Goal: Information Seeking & Learning: Learn about a topic

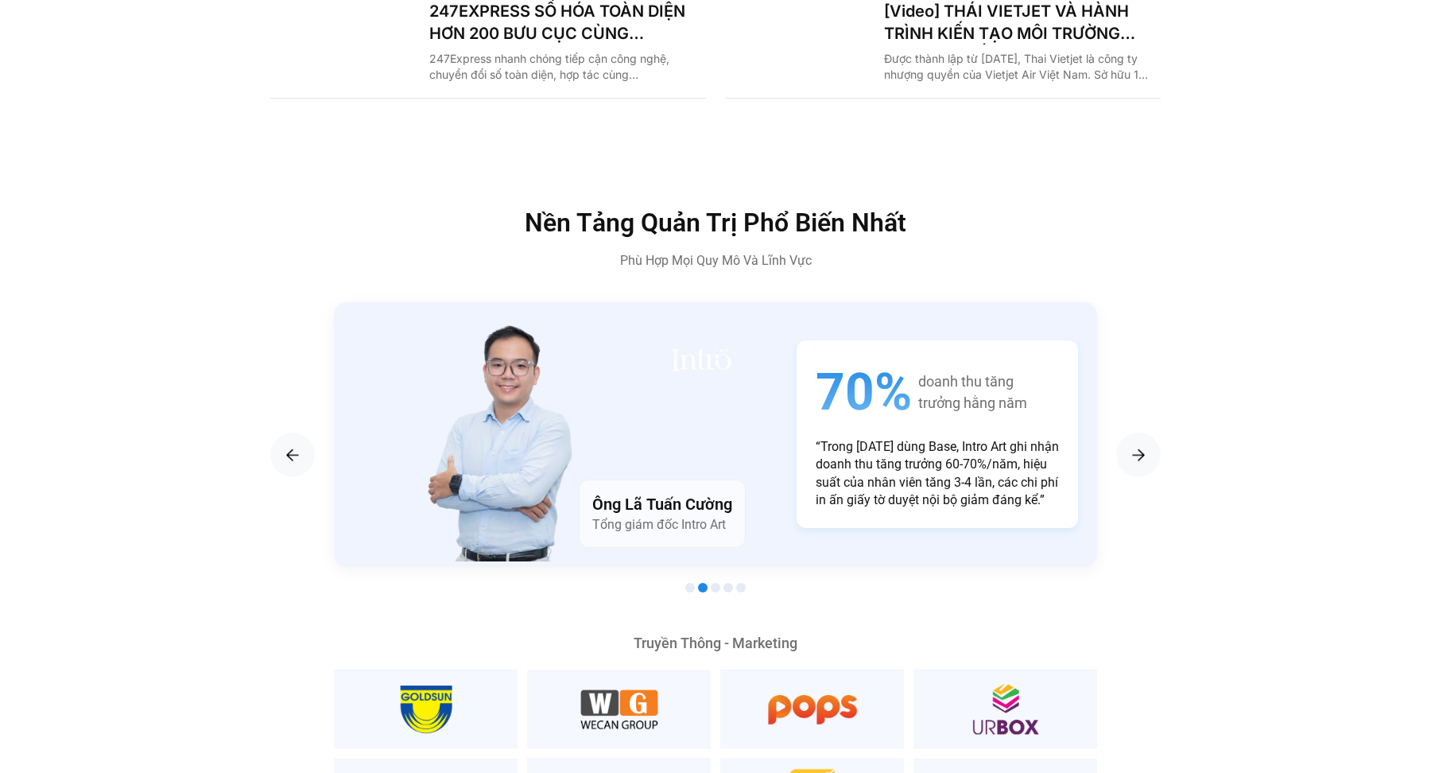
scroll to position [2719, 0]
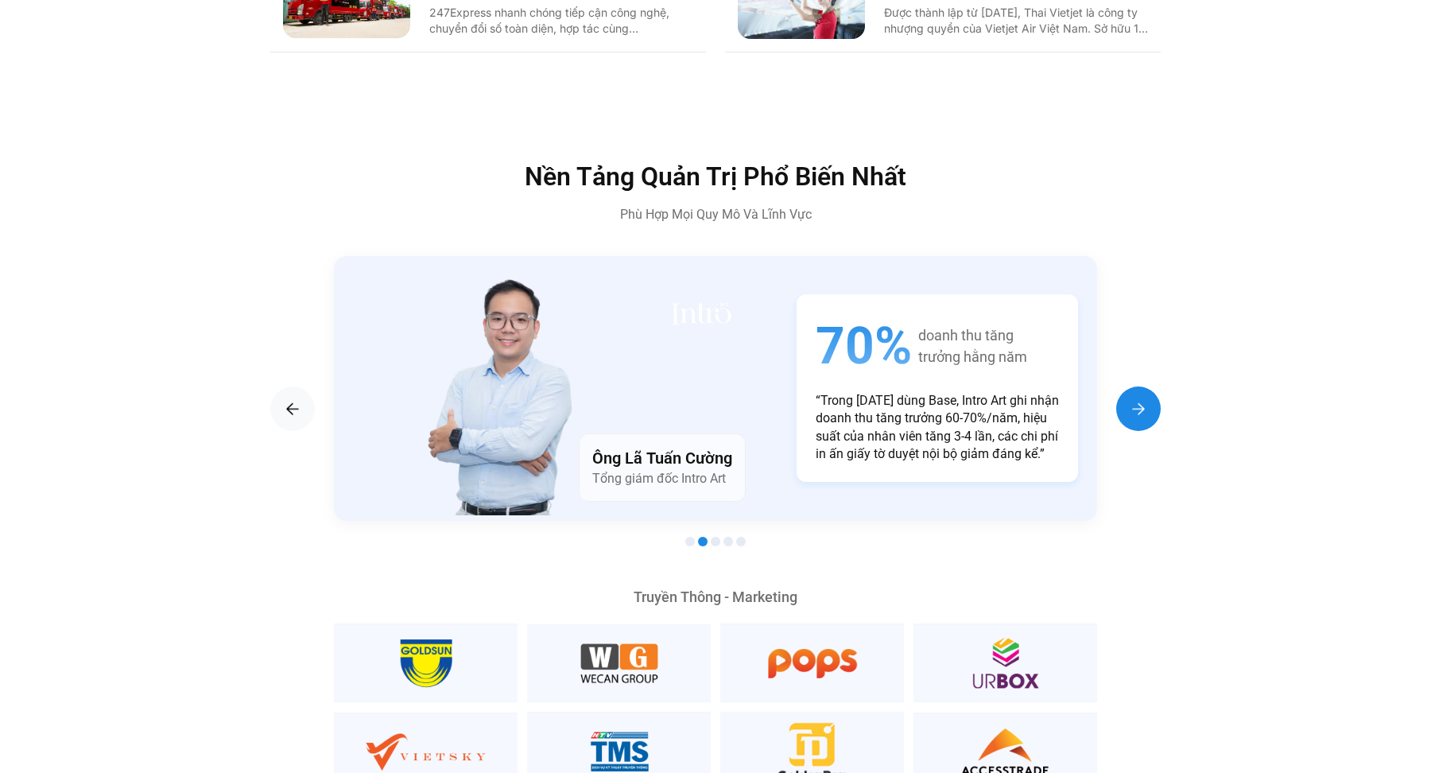
click at [1150, 386] on div "Next slide" at bounding box center [1138, 408] width 45 height 45
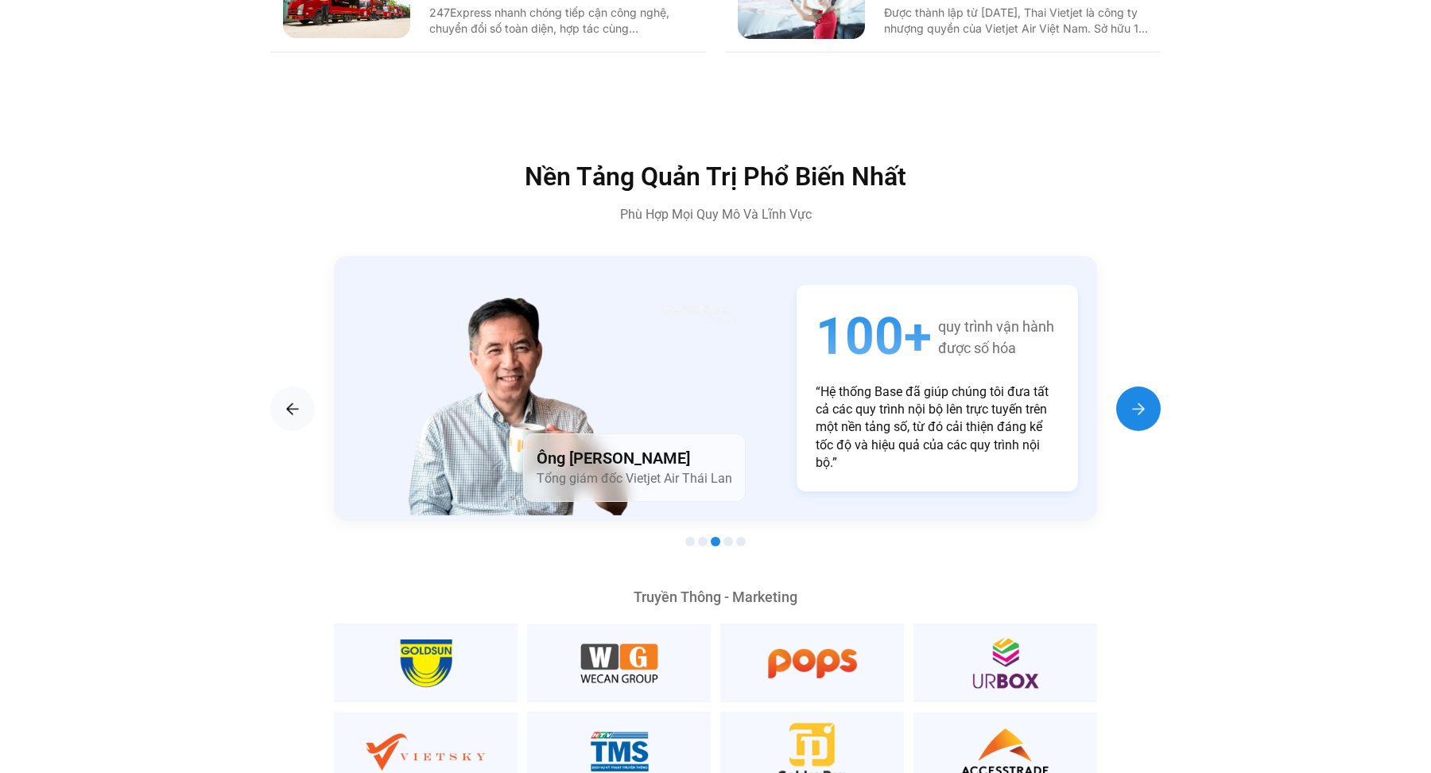
click at [1150, 386] on div "Next slide" at bounding box center [1138, 408] width 45 height 45
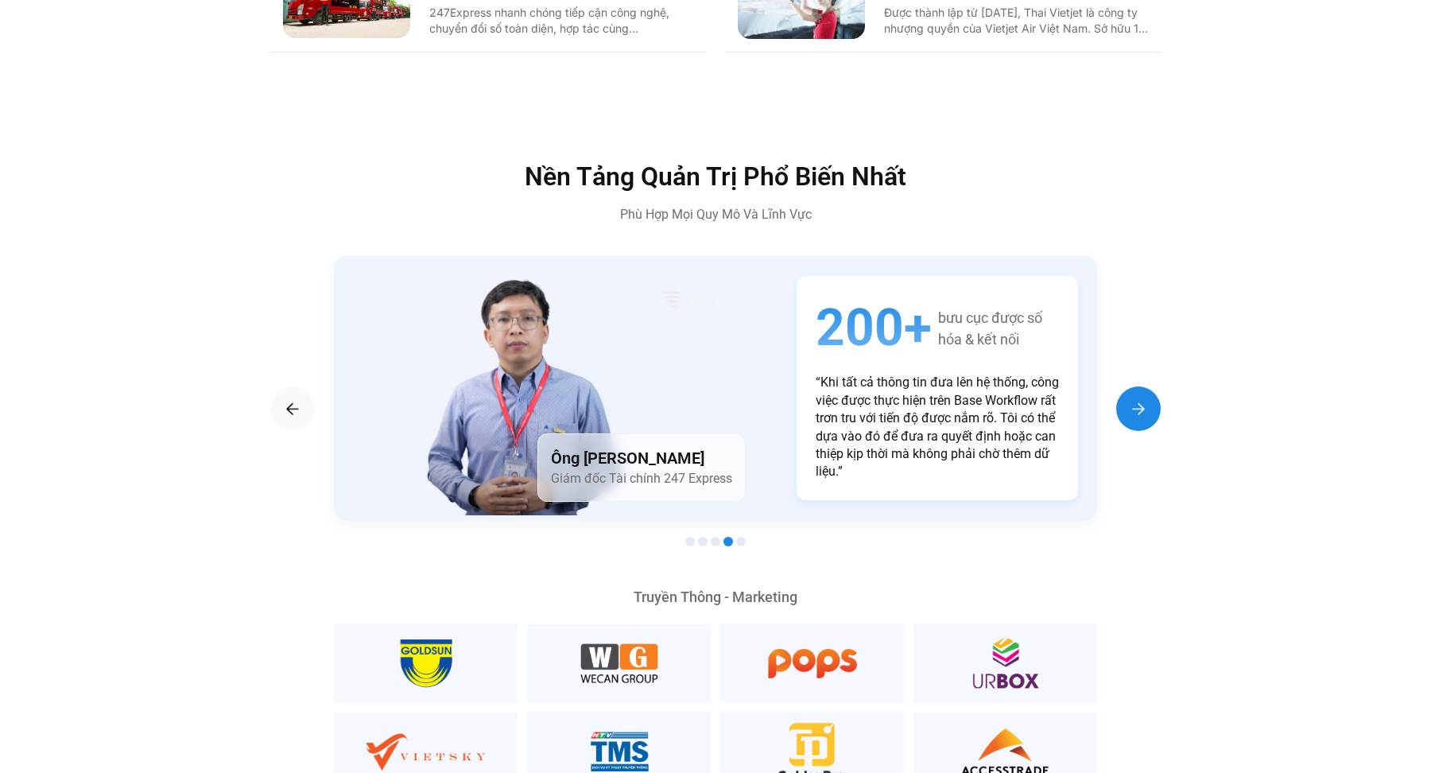
click at [1150, 386] on div "Next slide" at bounding box center [1138, 408] width 45 height 45
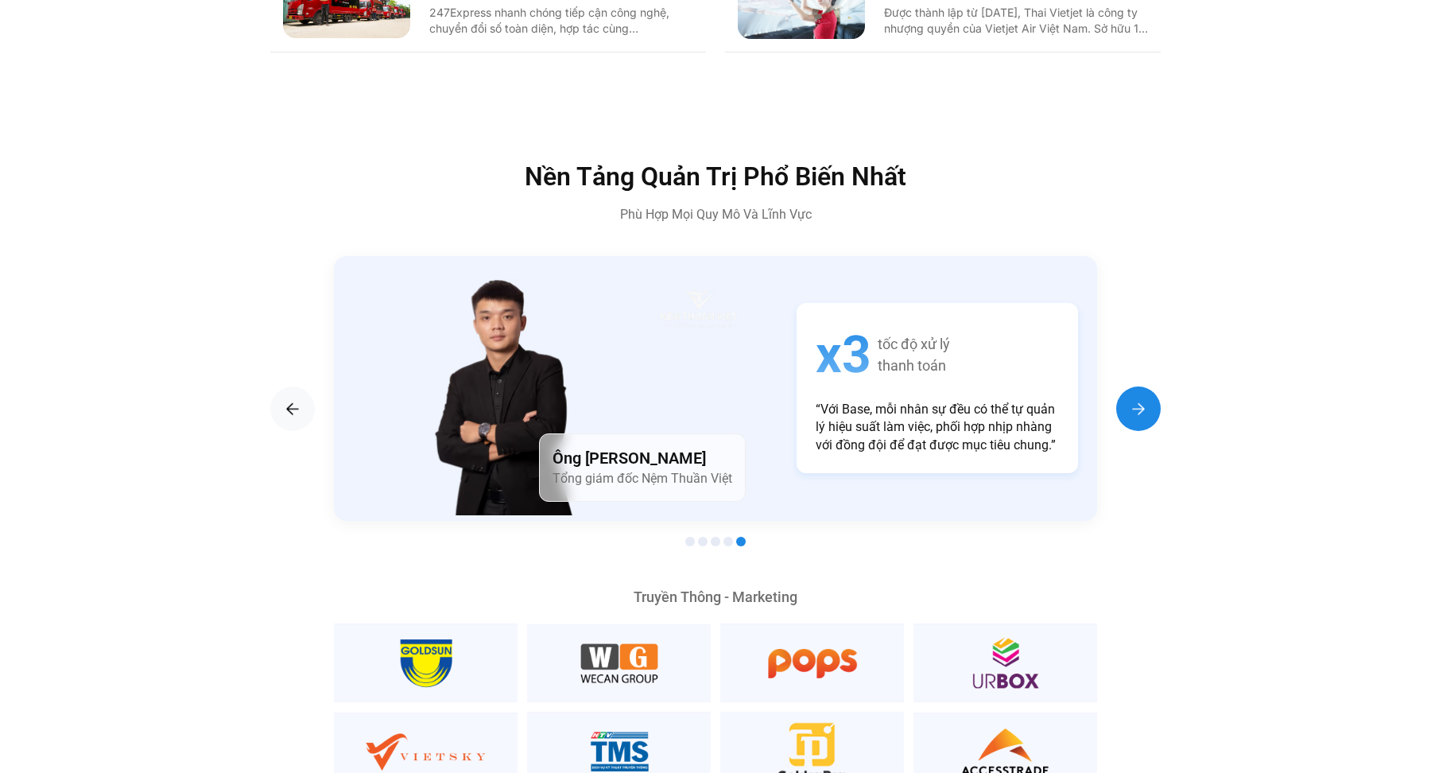
click at [1150, 386] on div "Next slide" at bounding box center [1138, 408] width 45 height 45
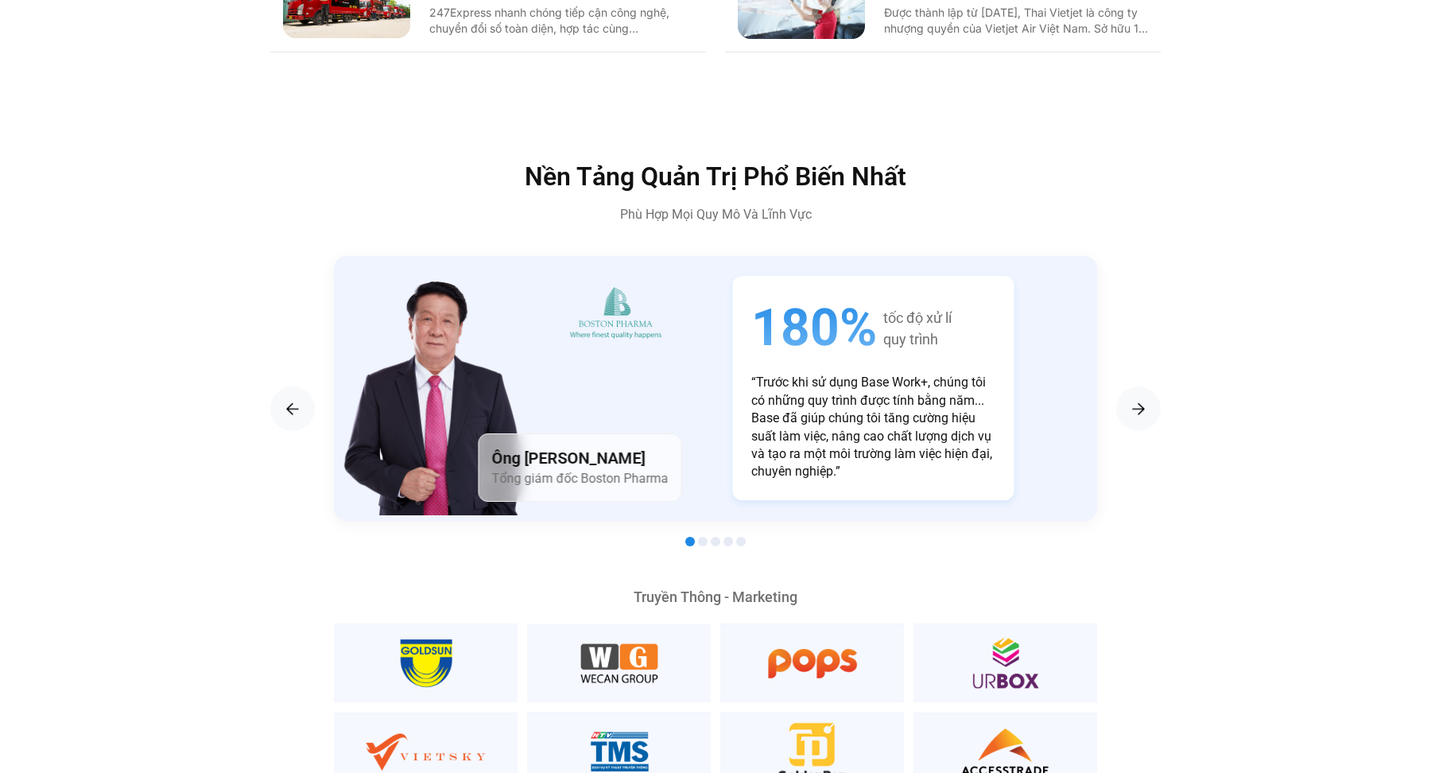
click at [828, 378] on p "“Trước khi sử dụng Base Work+, chúng tôi có những quy trình được tính bằng năm.…" at bounding box center [872, 427] width 243 height 107
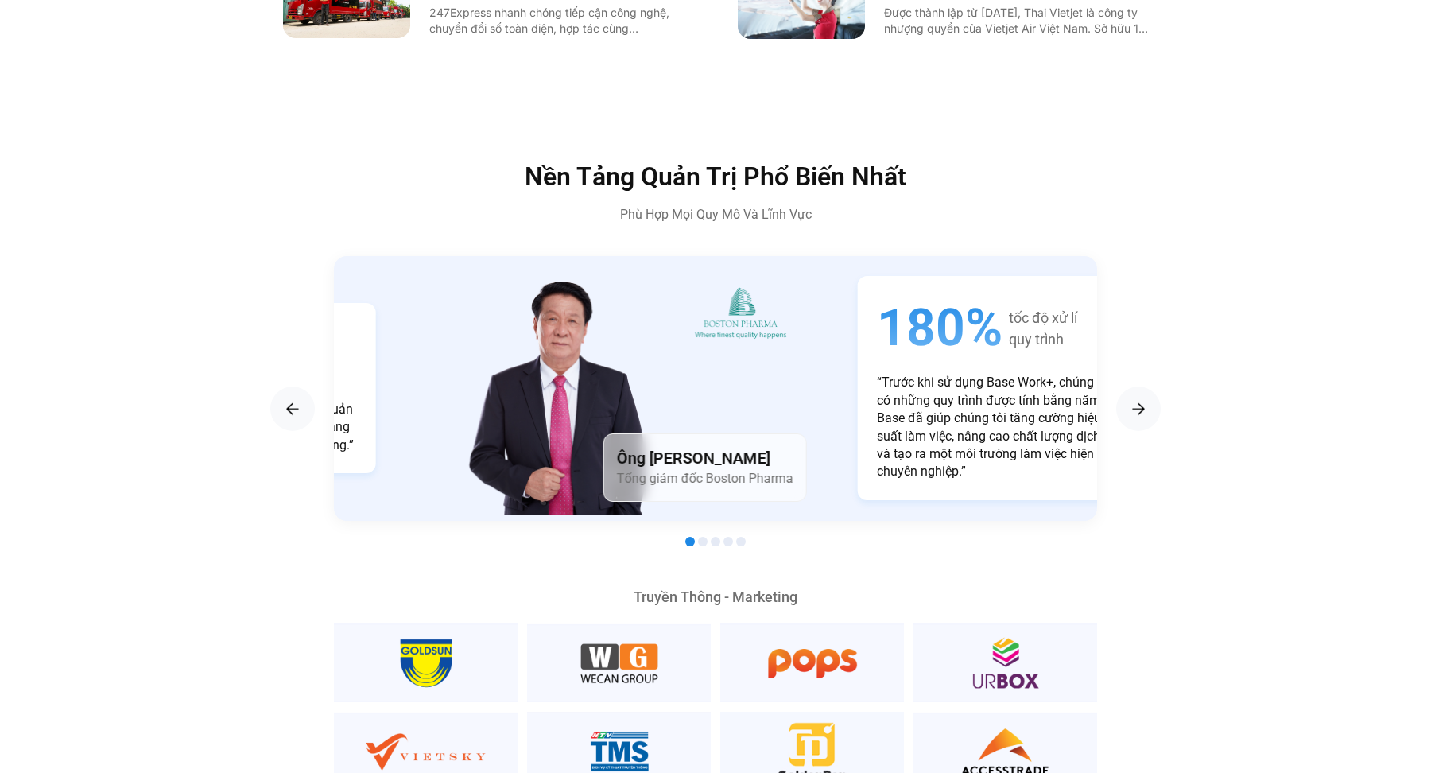
click at [886, 415] on p "“Trước khi sử dụng Base Work+, chúng tôi có những quy trình được tính bằng năm.…" at bounding box center [998, 427] width 243 height 107
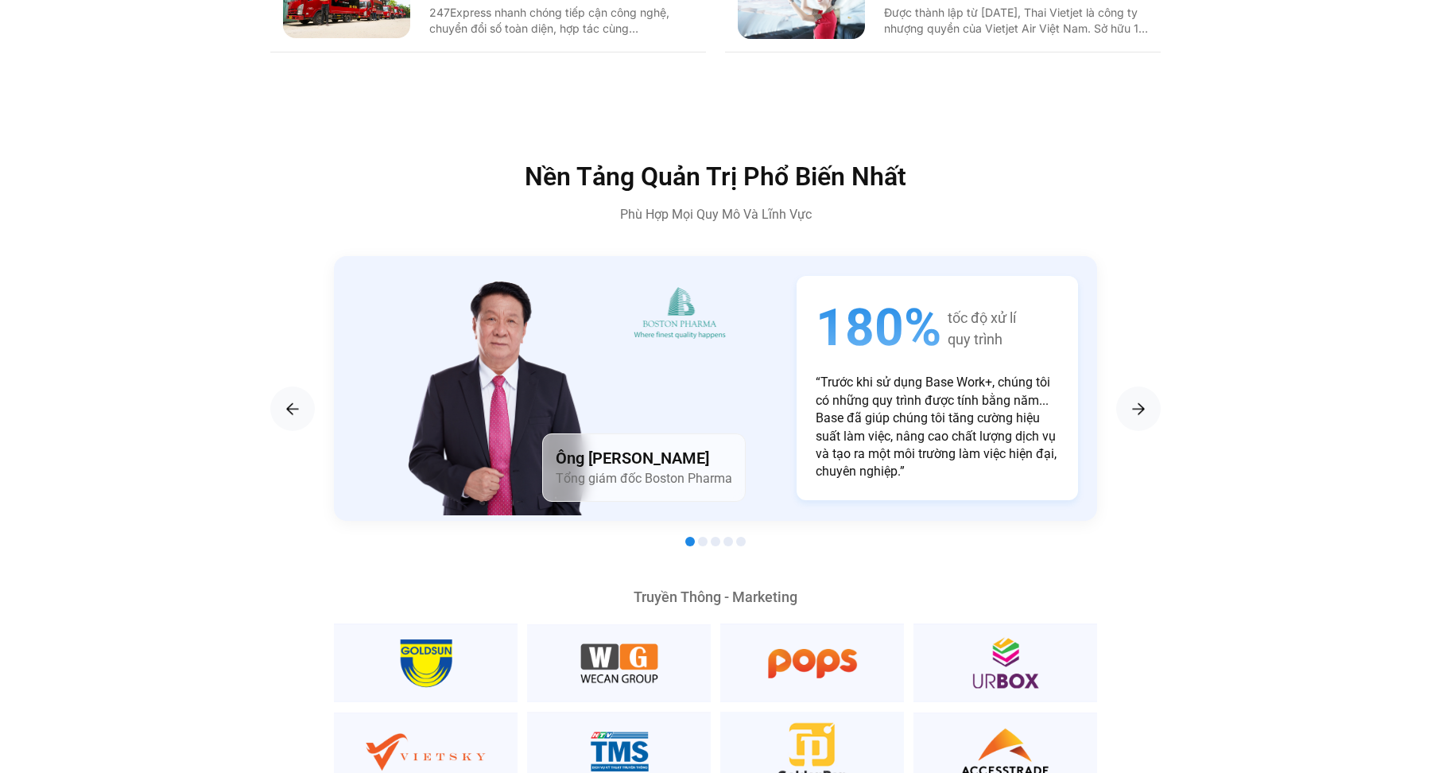
click at [826, 337] on div "180% tốc độ xử lí quy trình “Trước khi sử dụng Base Work+, chúng tôi có những q…" at bounding box center [937, 388] width 281 height 224
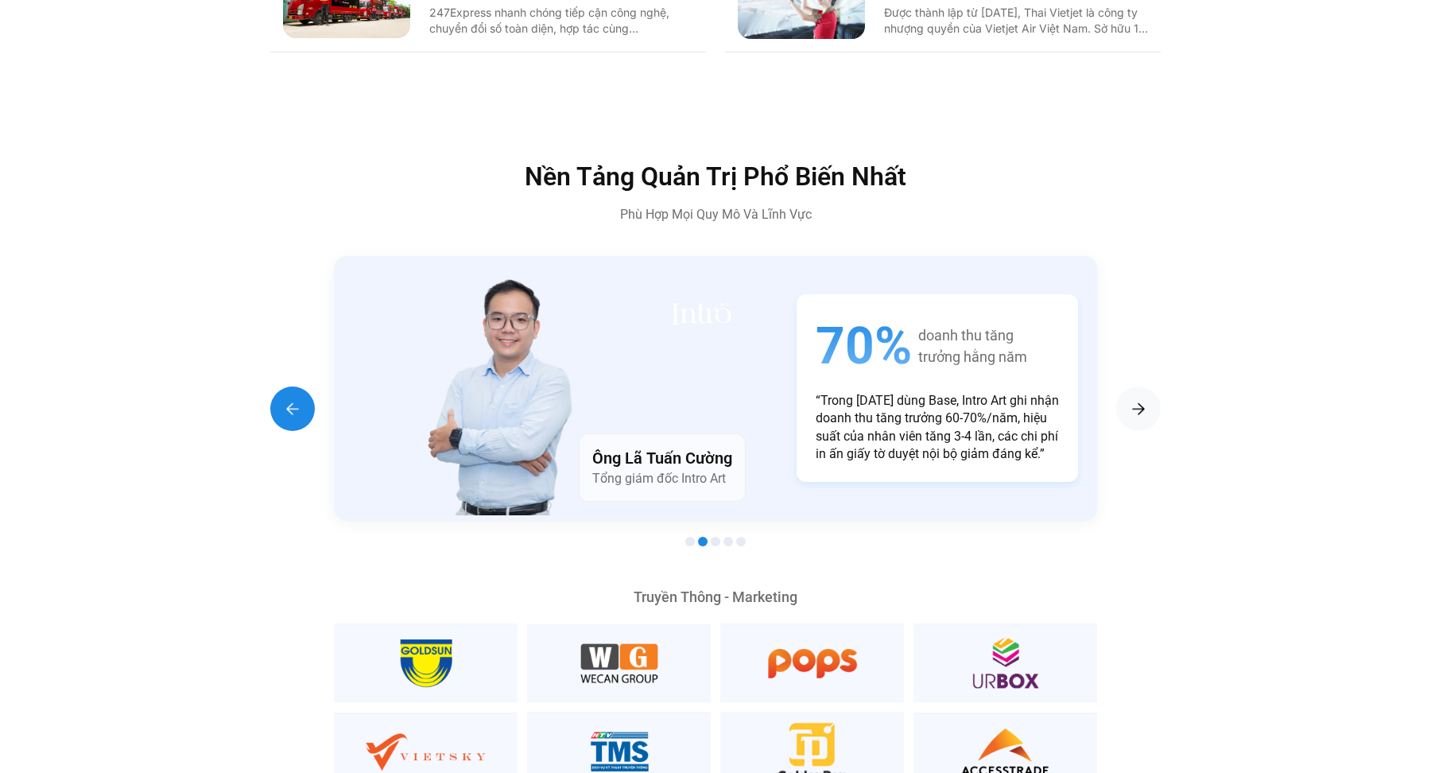
click at [289, 399] on img "Previous slide" at bounding box center [292, 408] width 19 height 19
click at [281, 386] on div "Previous slide" at bounding box center [292, 408] width 45 height 45
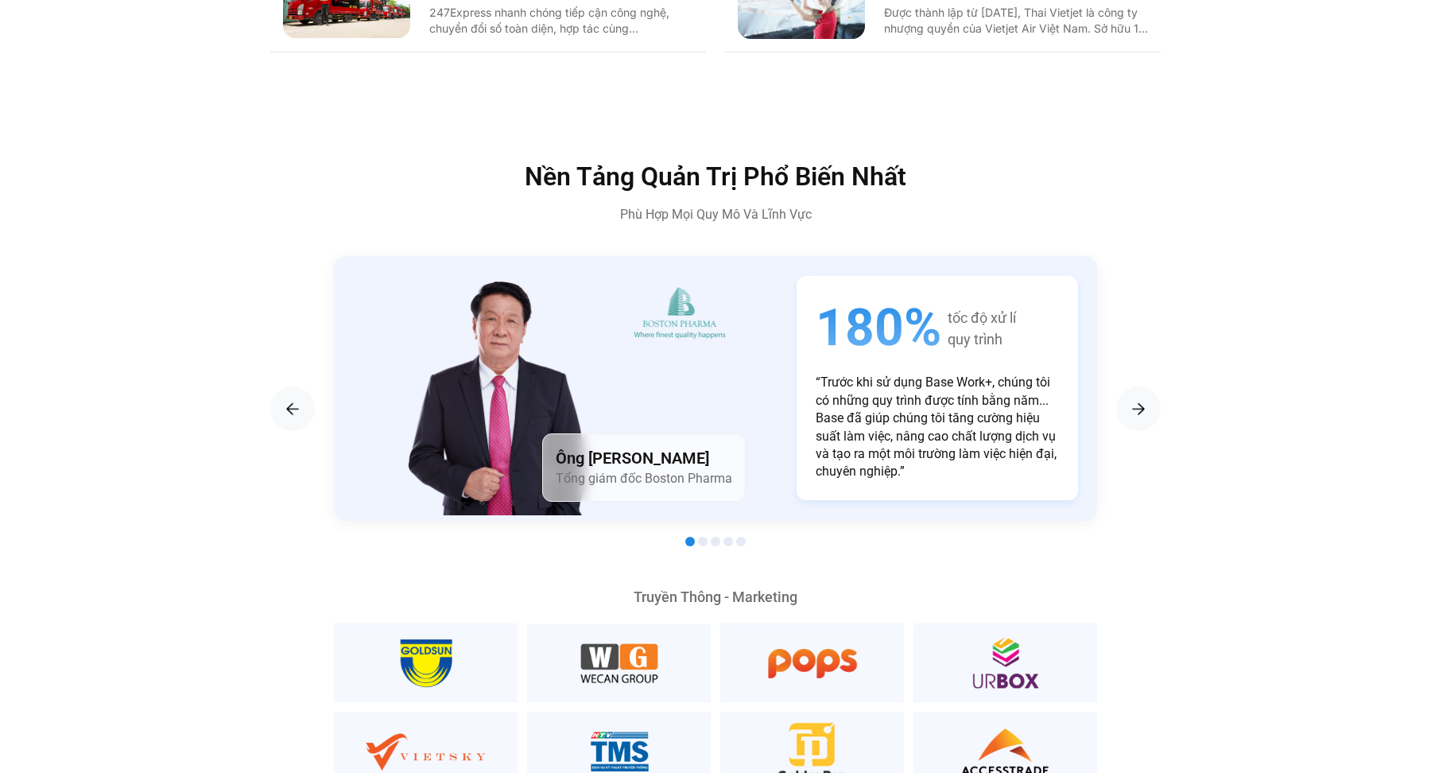
click at [918, 437] on p "“Trước khi sử dụng Base Work+, chúng tôi có những quy trình được tính bằng năm.…" at bounding box center [937, 427] width 243 height 107
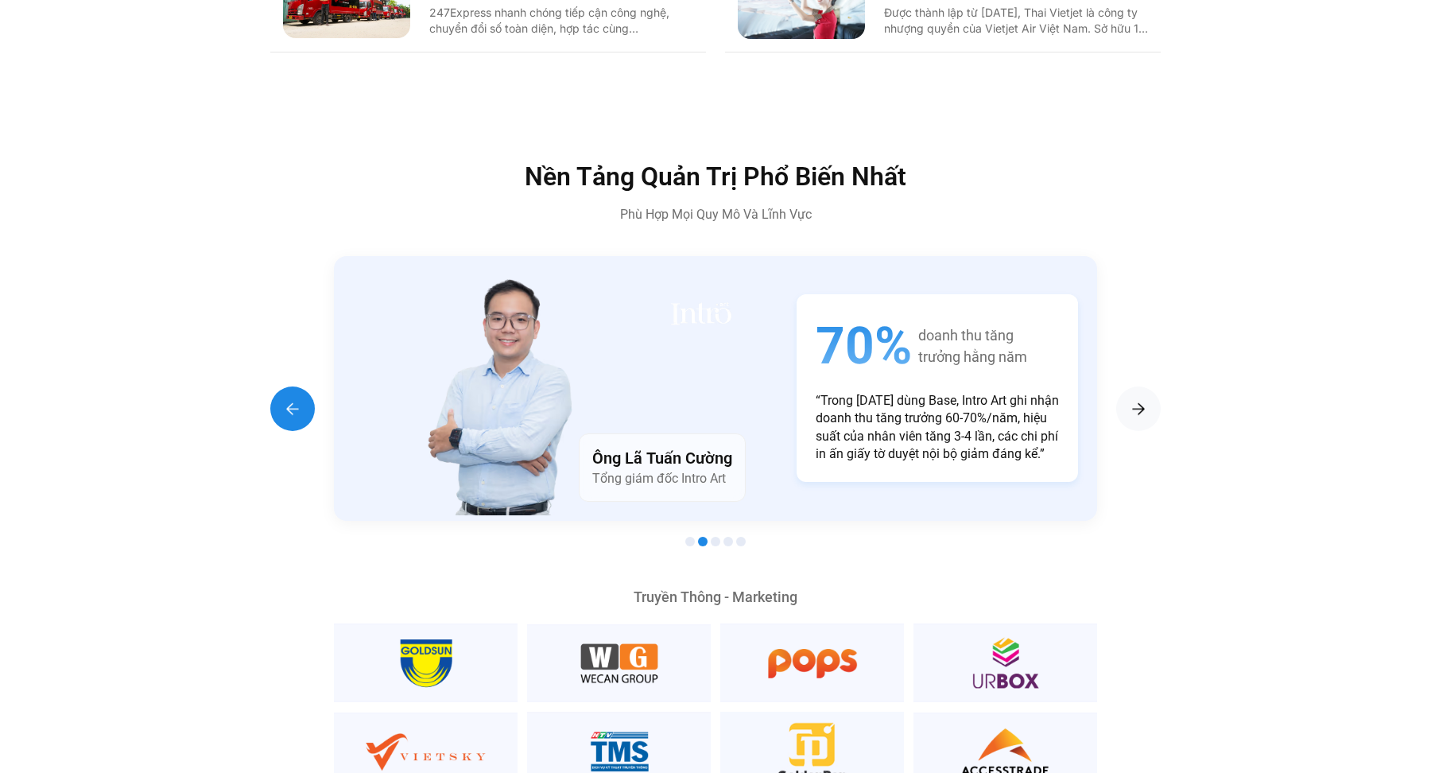
click at [281, 386] on div "Previous slide" at bounding box center [292, 408] width 45 height 45
click at [283, 399] on img "Previous slide" at bounding box center [292, 408] width 19 height 19
click at [1146, 399] on img "Next slide" at bounding box center [1138, 408] width 19 height 19
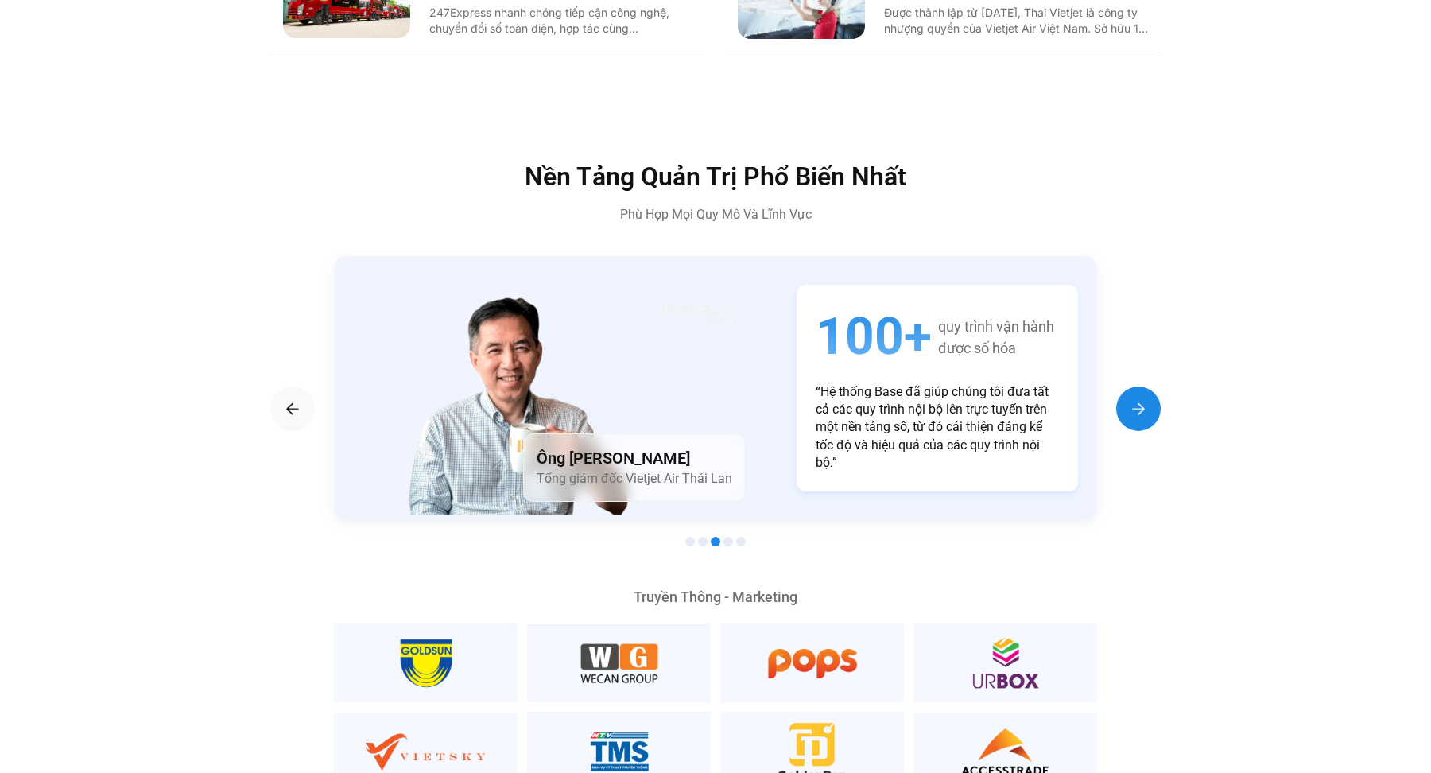
click at [1146, 399] on img "Next slide" at bounding box center [1138, 408] width 19 height 19
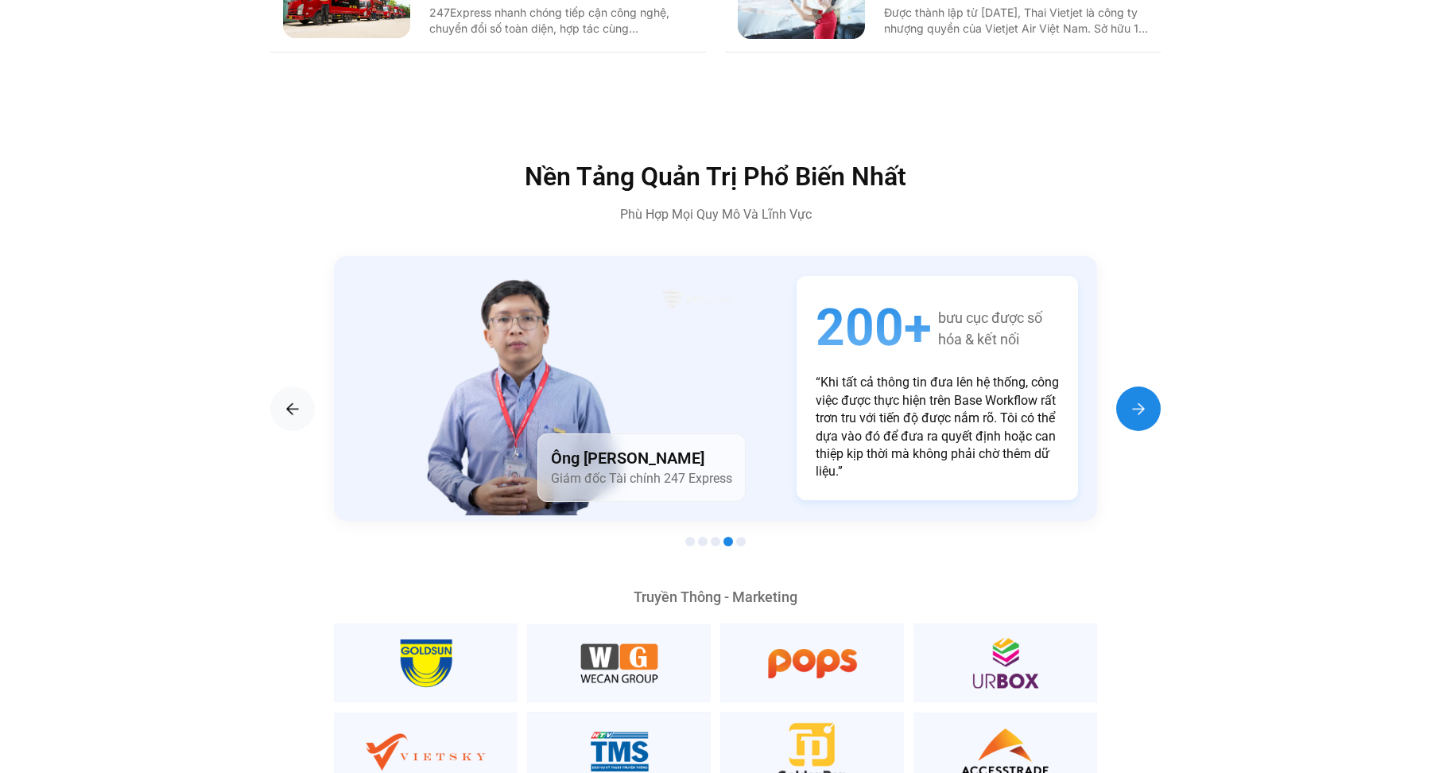
click at [1146, 399] on img "Next slide" at bounding box center [1138, 408] width 19 height 19
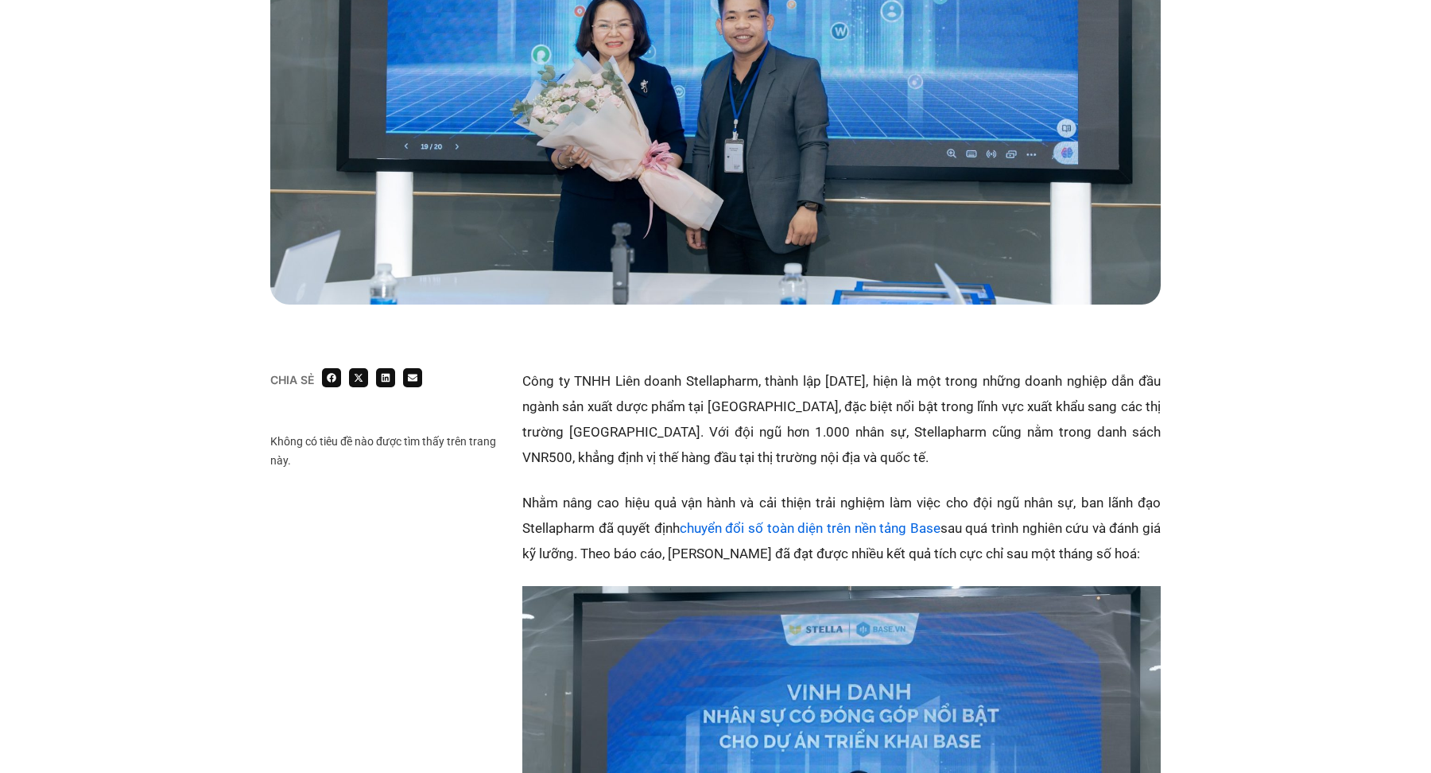
scroll to position [642, 0]
